Goal: Task Accomplishment & Management: Use online tool/utility

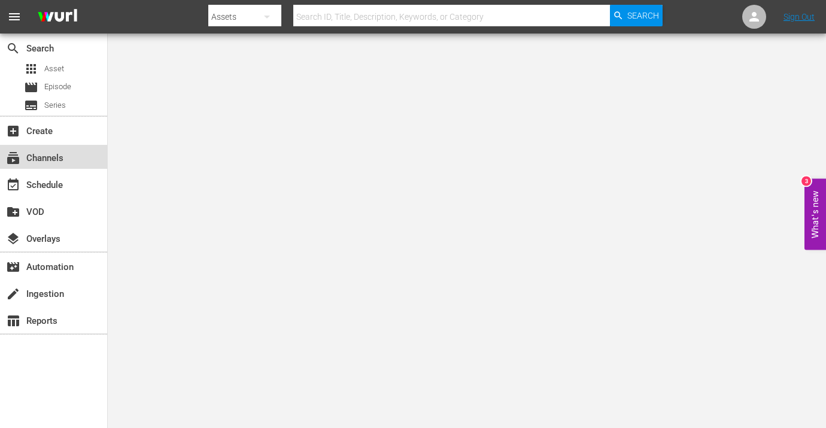
click at [40, 159] on div "subscriptions Channels" at bounding box center [33, 156] width 67 height 11
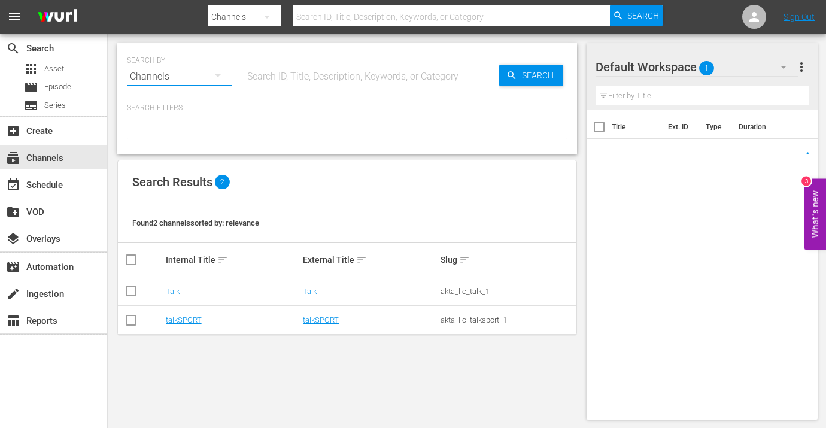
click at [205, 62] on button "button" at bounding box center [218, 75] width 29 height 29
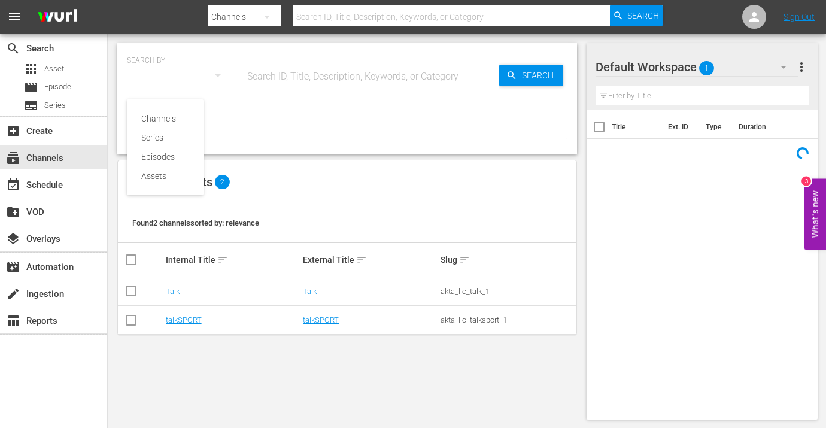
click at [309, 67] on div "Channels Series Episodes Assets" at bounding box center [413, 214] width 826 height 428
click at [330, 72] on div "Channels Series Episodes Assets" at bounding box center [413, 214] width 826 height 428
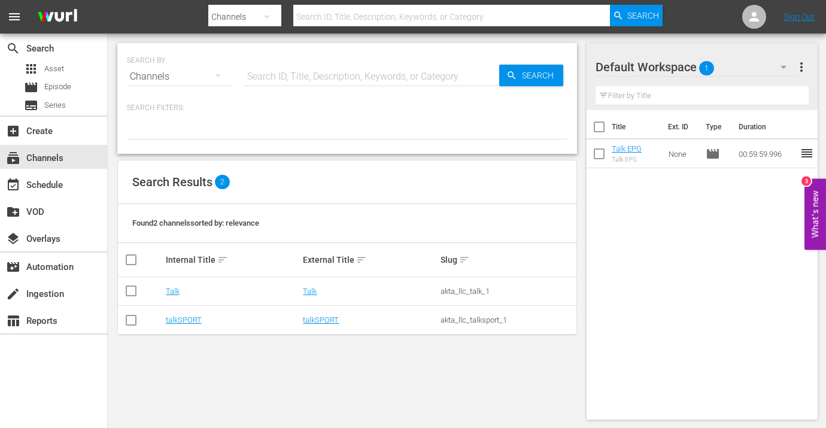
click at [2, 198] on div "create_new_folder VOD" at bounding box center [53, 211] width 107 height 27
click at [37, 195] on div "event_available Schedule" at bounding box center [53, 184] width 107 height 24
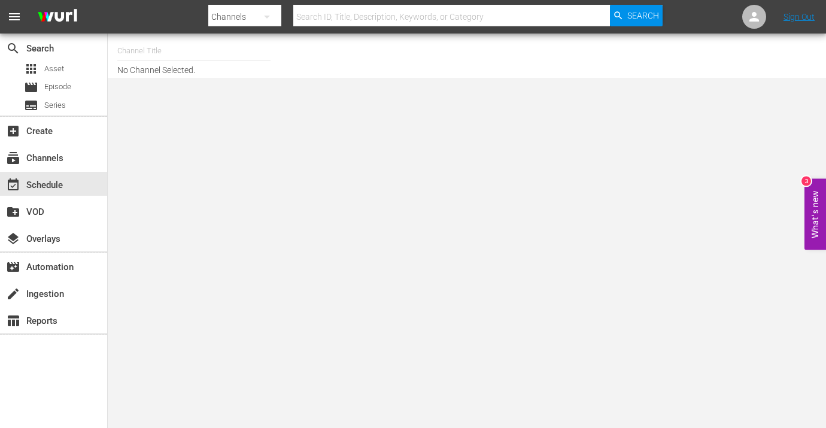
click at [148, 48] on input "text" at bounding box center [193, 51] width 153 height 29
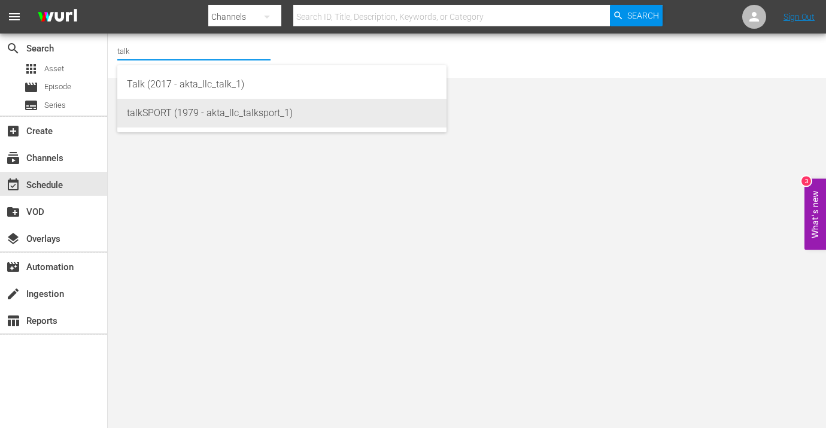
click at [153, 102] on div "talkSPORT (1979 - akta_llc_talksport_1)" at bounding box center [282, 113] width 310 height 29
type input "talkSPORT (1979 - akta_llc_talksport_1)"
